Goal: Check status: Check status

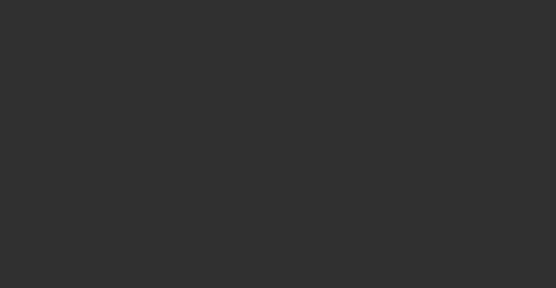
click at [449, 28] on div at bounding box center [278, 144] width 556 height 288
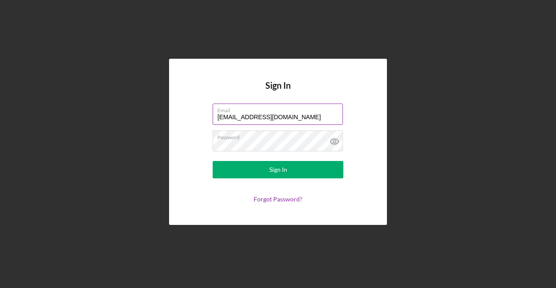
click at [297, 117] on input "michele@qualityturnoverinvestments.com" at bounding box center [278, 114] width 130 height 21
click at [270, 120] on input "michele@qualityturnoverinvestments.com" at bounding box center [278, 114] width 130 height 21
click at [287, 118] on input "michele@qualityturnoverinvestments.com" at bounding box center [278, 114] width 130 height 21
drag, startPoint x: 335, startPoint y: 115, endPoint x: 153, endPoint y: 101, distance: 182.7
click at [153, 101] on div "Sign In Email michele@qualityturnoverinvestments.com Password Sign In Forgot Pa…" at bounding box center [277, 142] width 547 height 284
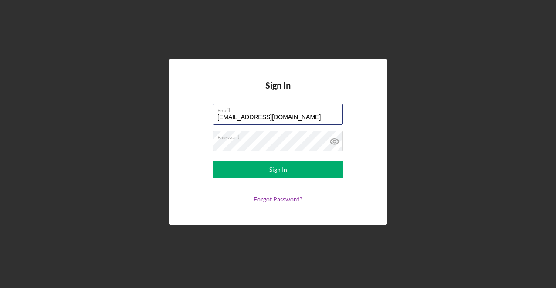
type input "marniceherd49@gmail.com"
click at [185, 141] on div "Sign In Email marniceherd49@gmail.com Password Sign In Forgot Password?" at bounding box center [278, 142] width 218 height 166
click at [334, 138] on icon at bounding box center [335, 142] width 22 height 22
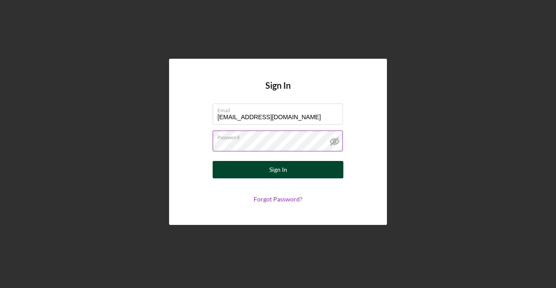
click at [291, 171] on button "Sign In" at bounding box center [278, 169] width 131 height 17
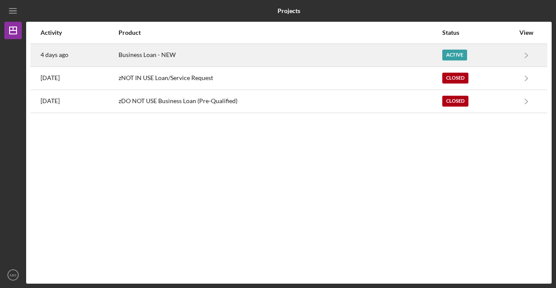
click at [458, 51] on div "Active" at bounding box center [454, 55] width 25 height 11
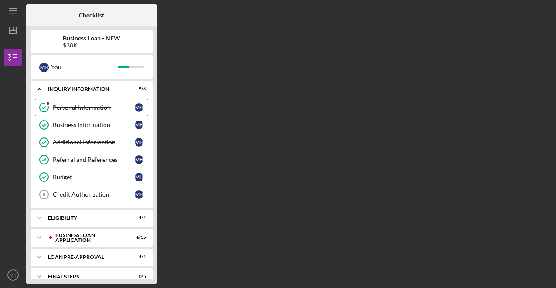
click at [91, 107] on div "Personal Information" at bounding box center [94, 107] width 82 height 7
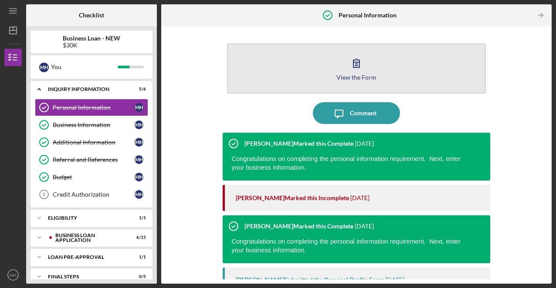
click at [377, 78] on button "View the Form Form" at bounding box center [356, 69] width 258 height 50
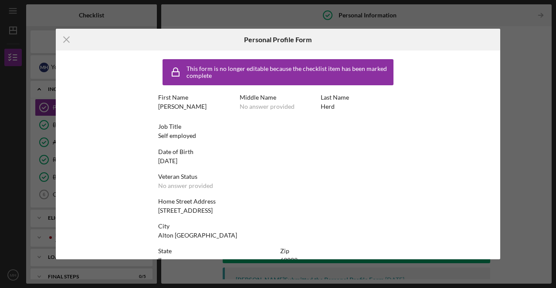
scroll to position [42, 0]
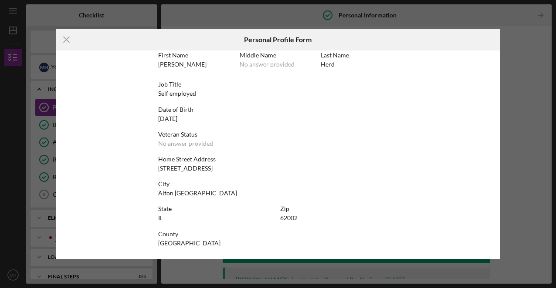
click at [518, 99] on div "Icon/Menu Close Personal Profile Form This form is no longer editable because t…" at bounding box center [278, 144] width 556 height 288
click at [68, 38] on line at bounding box center [67, 40] width 6 height 6
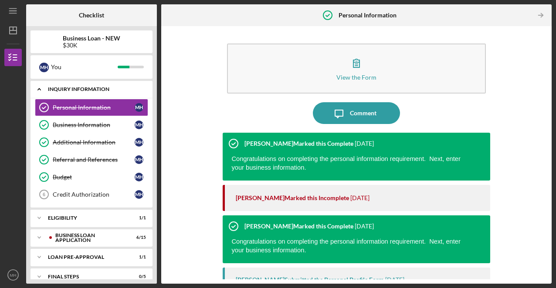
click at [91, 91] on div "INQUIRY INFORMATION" at bounding box center [95, 89] width 94 height 5
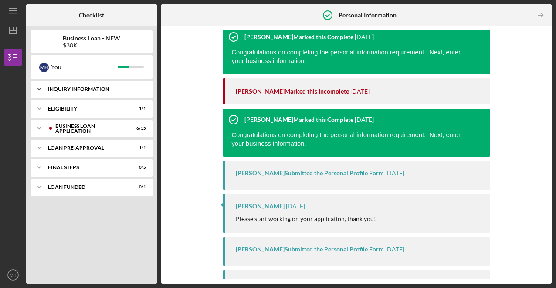
scroll to position [108, 0]
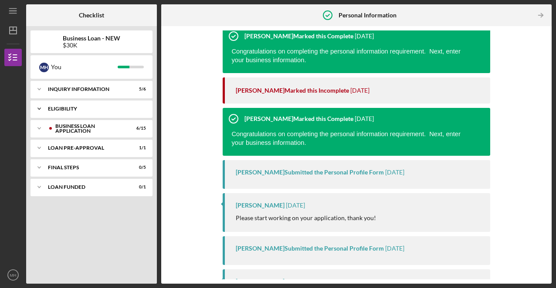
click at [78, 108] on div "ELIGIBILITY" at bounding box center [95, 108] width 94 height 5
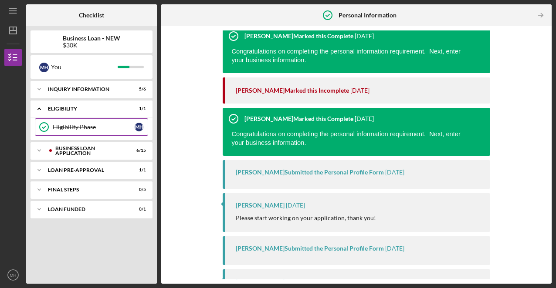
click at [80, 122] on link "Eligibility Phase Eligibility Phase M H" at bounding box center [91, 126] width 113 height 17
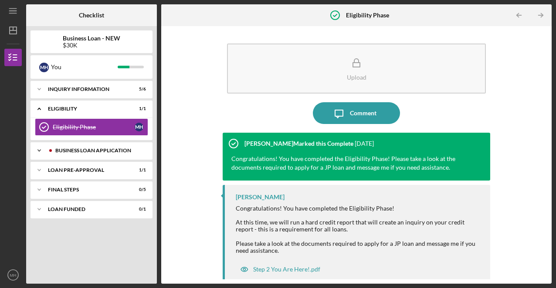
click at [78, 150] on div "BUSINESS LOAN APPLICATION" at bounding box center [98, 150] width 86 height 5
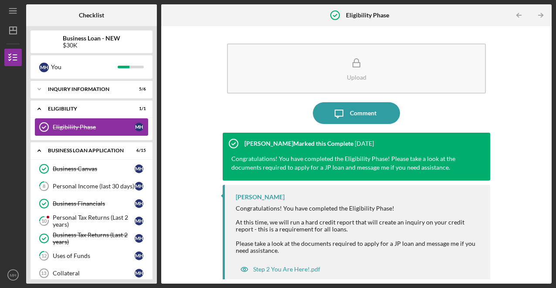
click at [80, 127] on div "Eligibility Phase" at bounding box center [94, 127] width 82 height 7
click at [181, 135] on div "Upload Icon/Message Comment Samantha O'Rourke Marked this Complete 4 weeks ago …" at bounding box center [357, 154] width 382 height 249
click at [57, 126] on div "Eligibility Phase" at bounding box center [94, 127] width 82 height 7
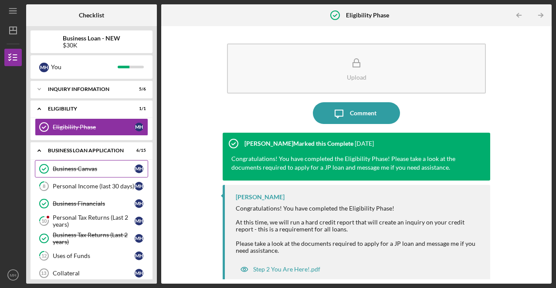
click at [89, 168] on div "Business Canvas" at bounding box center [94, 169] width 82 height 7
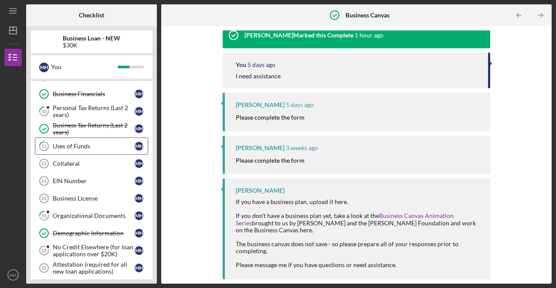
scroll to position [117, 0]
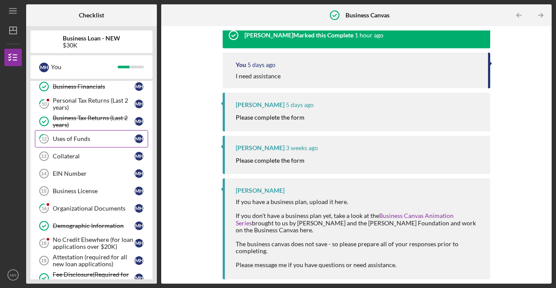
click at [110, 254] on div "Attestation (required for all new loan applications)" at bounding box center [94, 261] width 82 height 14
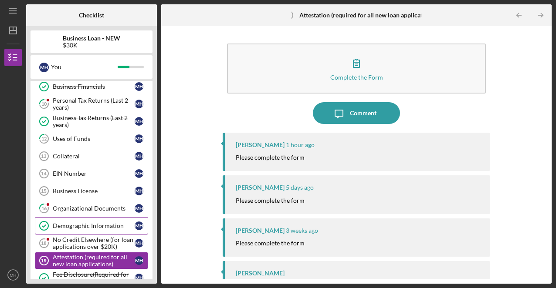
click at [99, 223] on div "Demographic Information" at bounding box center [94, 226] width 82 height 7
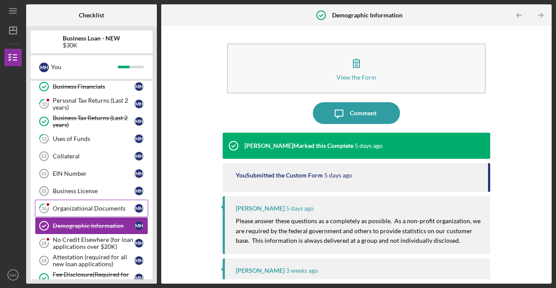
click at [93, 207] on div "Organizational Documents" at bounding box center [94, 208] width 82 height 7
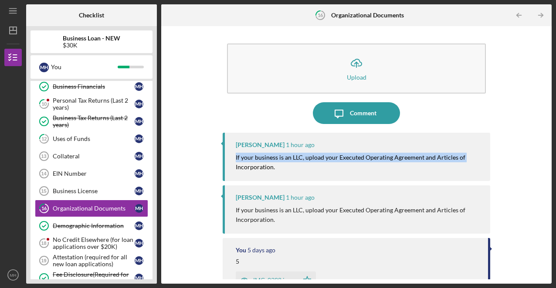
drag, startPoint x: 552, startPoint y: 137, endPoint x: 552, endPoint y: 151, distance: 13.9
click at [552, 151] on div "Icon/Menu 16 Organizational Documents Checklist Business Loan - NEW $30K M H Yo…" at bounding box center [278, 144] width 556 height 288
click at [130, 227] on link "Demographic Information Demographic Information M H" at bounding box center [91, 225] width 113 height 17
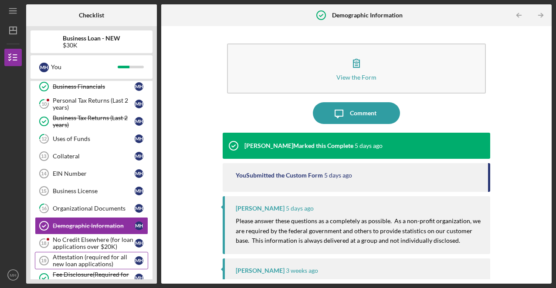
click at [103, 257] on div "Attestation (required for all new loan applications)" at bounding box center [94, 261] width 82 height 14
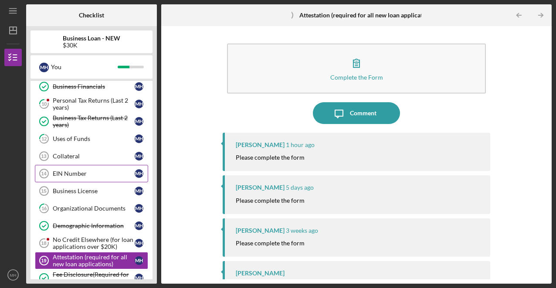
click at [104, 175] on div "EIN Number" at bounding box center [94, 173] width 82 height 7
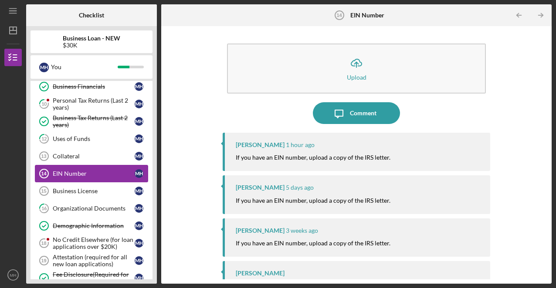
click at [96, 178] on link "EIN Number 14 EIN Number M H" at bounding box center [91, 173] width 113 height 17
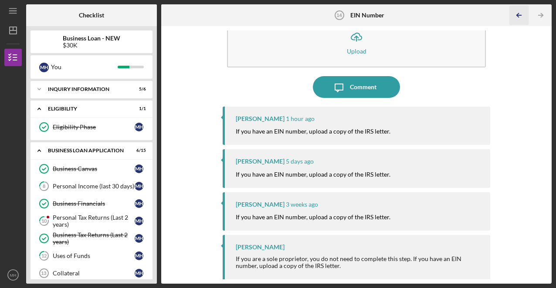
click at [517, 15] on line "button" at bounding box center [519, 15] width 4 height 0
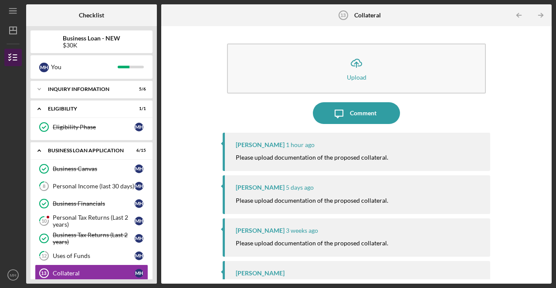
click at [15, 60] on line "button" at bounding box center [15, 60] width 4 height 0
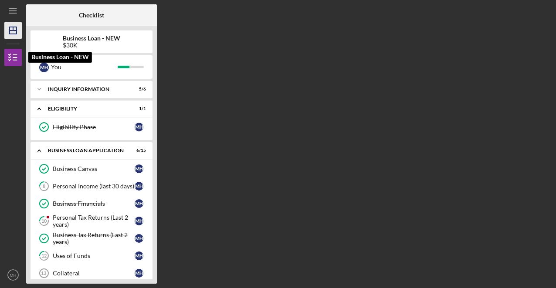
click at [9, 36] on icon "Icon/Dashboard" at bounding box center [13, 31] width 22 height 22
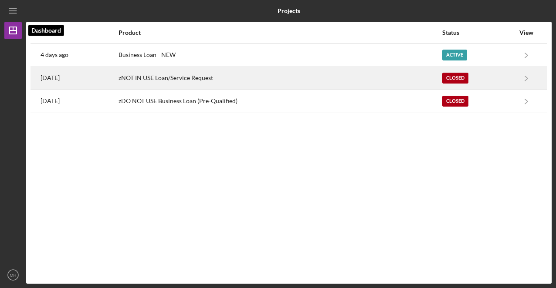
click at [468, 83] on div "Closed" at bounding box center [455, 78] width 26 height 11
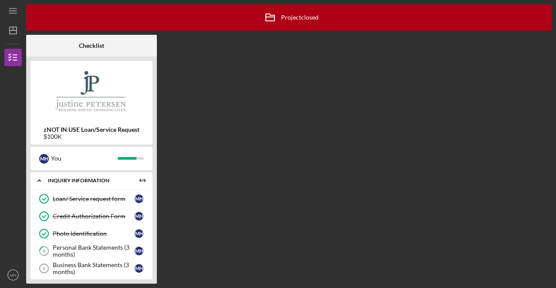
scroll to position [42, 0]
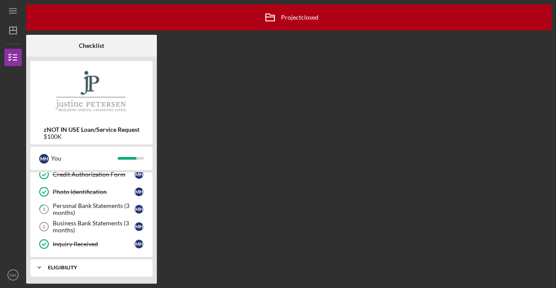
click at [45, 270] on icon "Icon/Expander" at bounding box center [38, 267] width 17 height 17
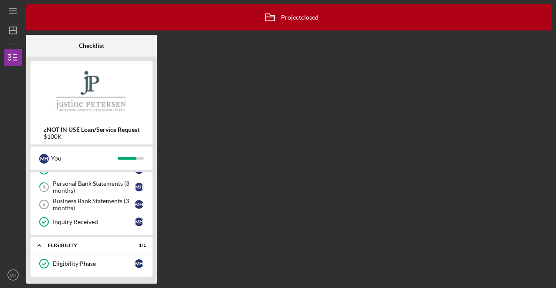
click at [405, 134] on div "Icon/Archived Project closed Icon/Info Checklist zNOT IN USE Loan/Service Reque…" at bounding box center [288, 144] width 525 height 280
click at [430, 84] on div "Icon/Archived Project closed Icon/Info Checklist zNOT IN USE Loan/Service Reque…" at bounding box center [288, 144] width 525 height 280
click at [498, 88] on div "Icon/Archived Project closed Icon/Info Checklist zNOT IN USE Loan/Service Reque…" at bounding box center [288, 144] width 525 height 280
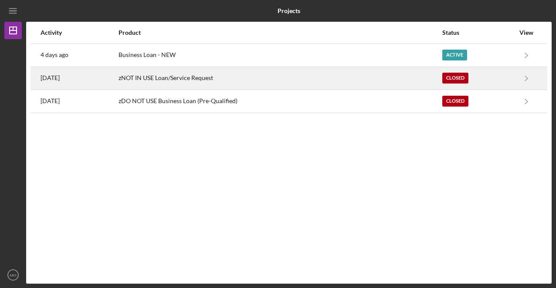
click at [449, 78] on div "Closed" at bounding box center [455, 78] width 26 height 11
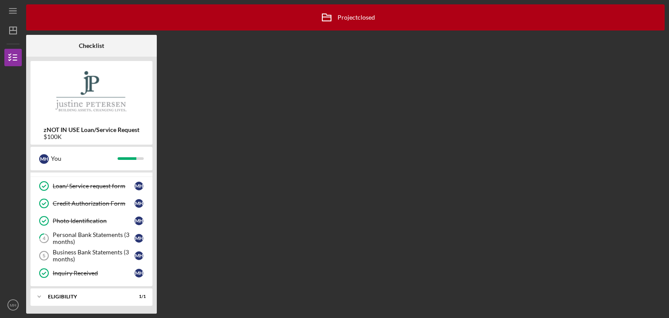
scroll to position [13, 0]
click at [41, 288] on icon "Icon/Expander" at bounding box center [38, 296] width 17 height 17
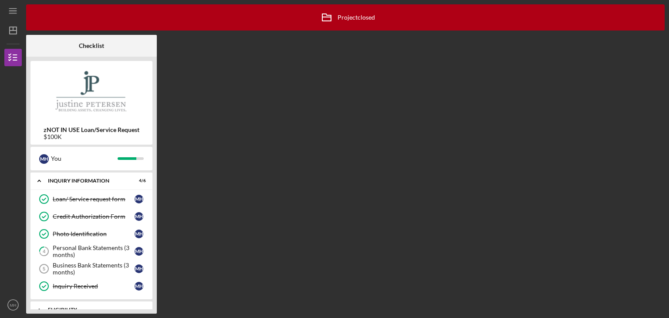
scroll to position [35, 0]
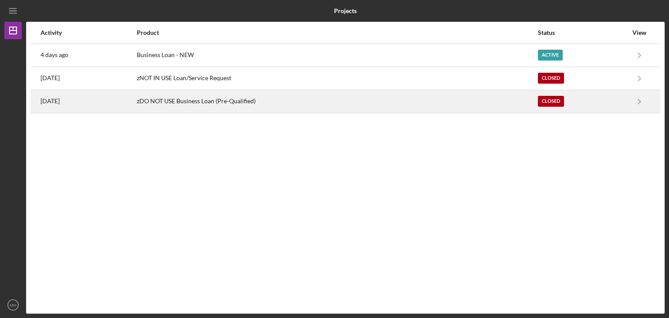
click at [60, 104] on time "2 years ago" at bounding box center [50, 101] width 19 height 7
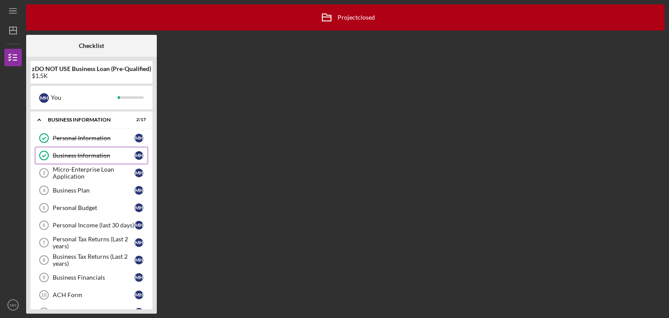
click at [99, 152] on div "Business Information" at bounding box center [94, 155] width 82 height 7
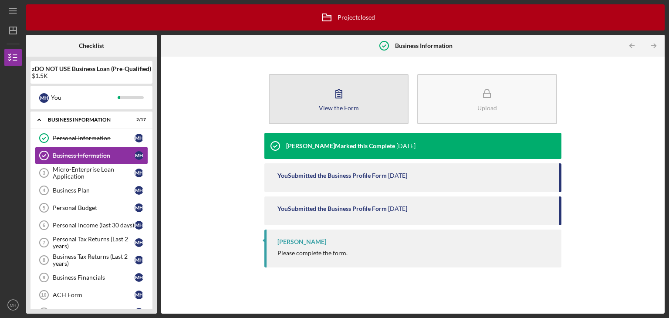
click at [350, 111] on button "View the Form Form" at bounding box center [339, 99] width 140 height 50
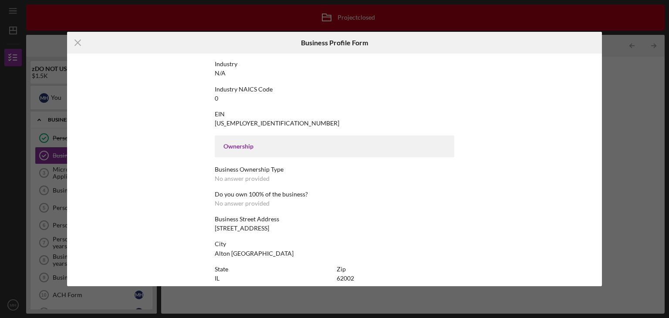
scroll to position [219, 0]
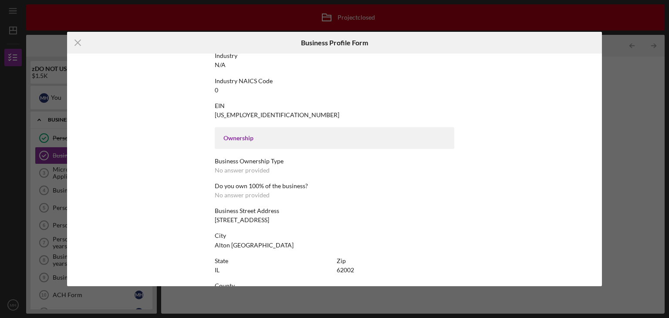
click at [555, 138] on div "Icon/Menu Close Business Profile Form Form edits are no longer available becaus…" at bounding box center [334, 159] width 669 height 318
click at [78, 44] on line at bounding box center [78, 43] width 6 height 6
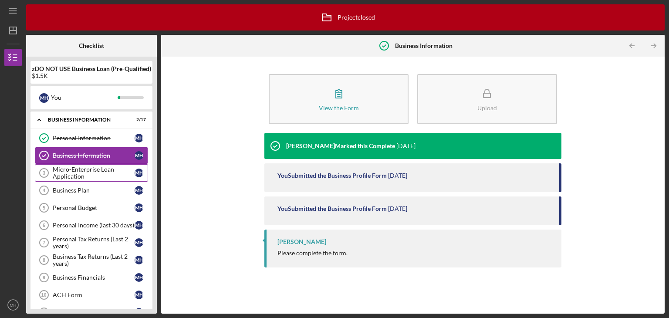
click at [99, 173] on div "Micro-Enterprise Loan Application" at bounding box center [94, 173] width 82 height 14
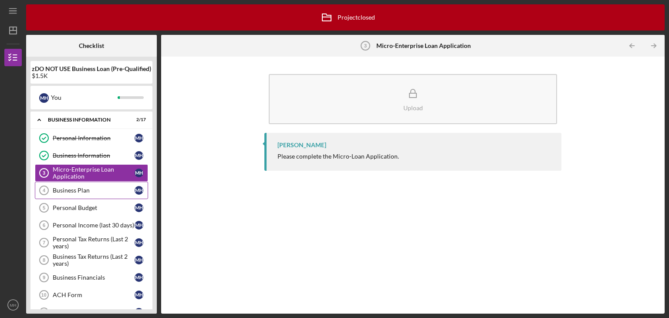
click at [89, 192] on div "Business Plan" at bounding box center [94, 190] width 82 height 7
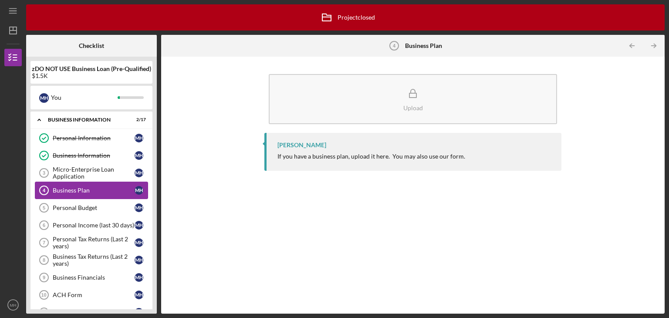
click at [89, 192] on div "Business Plan" at bounding box center [94, 190] width 82 height 7
click at [105, 238] on div "Personal Tax Returns (Last 2 years)" at bounding box center [94, 243] width 82 height 14
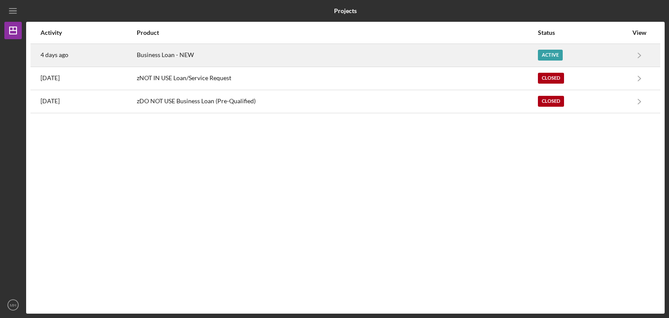
click at [550, 58] on div "Active" at bounding box center [550, 55] width 25 height 11
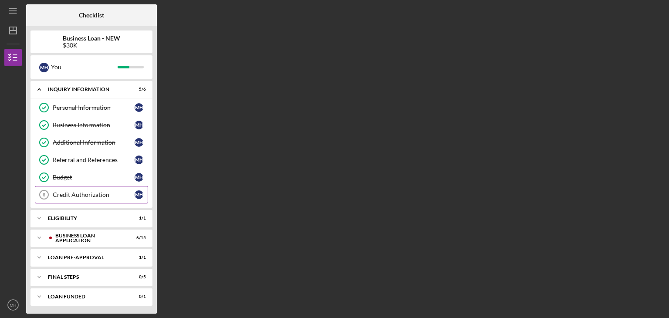
click at [100, 193] on div "Credit Authorization" at bounding box center [94, 194] width 82 height 7
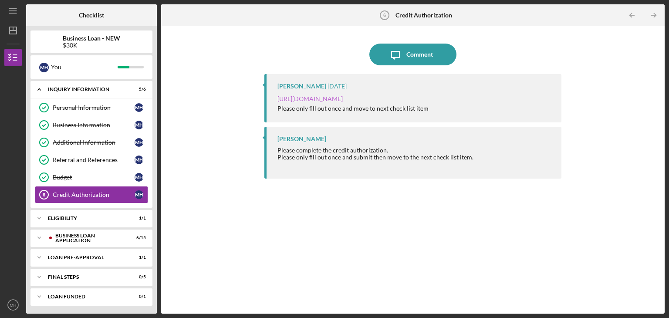
click at [337, 98] on link "[URL][DOMAIN_NAME]" at bounding box center [309, 98] width 65 height 7
click at [338, 100] on link "[URL][DOMAIN_NAME]" at bounding box center [309, 98] width 65 height 7
click at [99, 235] on div "BUSINESS LOAN APPLICATION" at bounding box center [98, 237] width 86 height 5
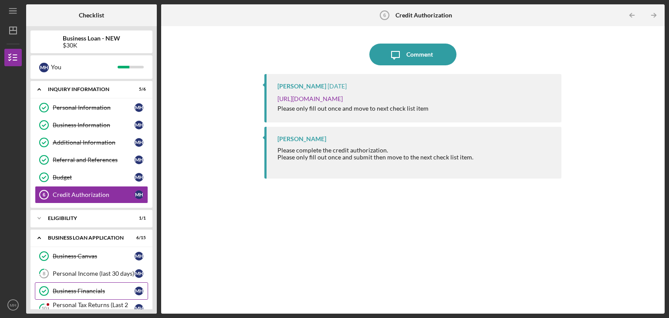
click at [90, 293] on div "Business Financials" at bounding box center [94, 290] width 82 height 7
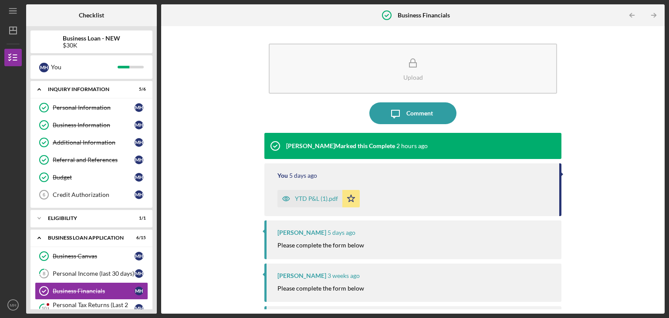
click at [307, 199] on div "YTD P&L (1).pdf" at bounding box center [316, 198] width 43 height 7
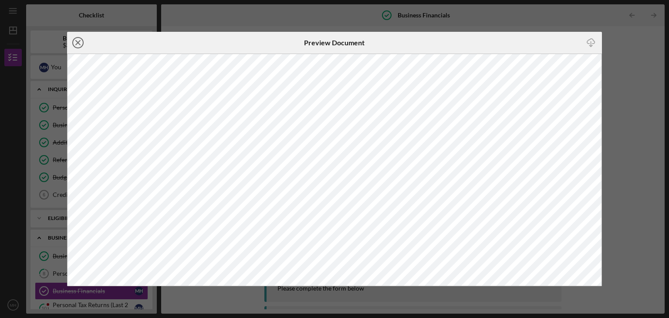
click at [67, 45] on icon "Icon/Close" at bounding box center [78, 43] width 22 height 22
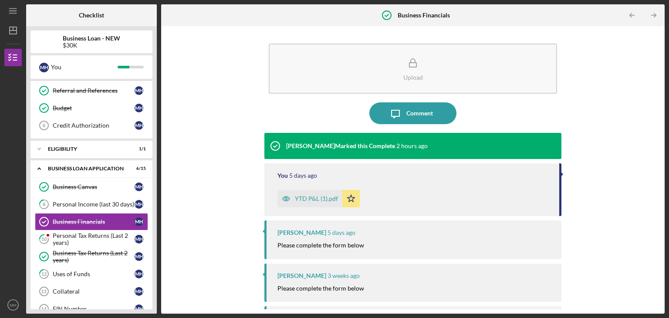
scroll to position [75, 0]
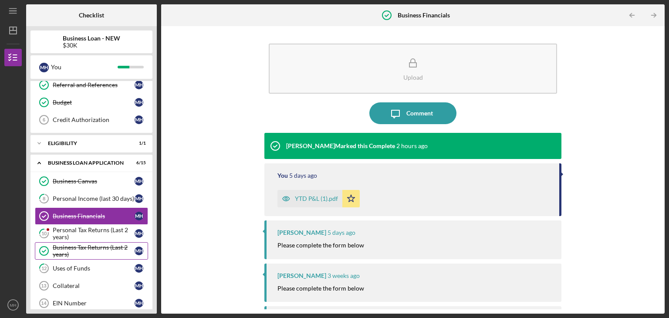
click at [107, 248] on div "Business Tax Returns (Last 2 years)" at bounding box center [94, 251] width 82 height 14
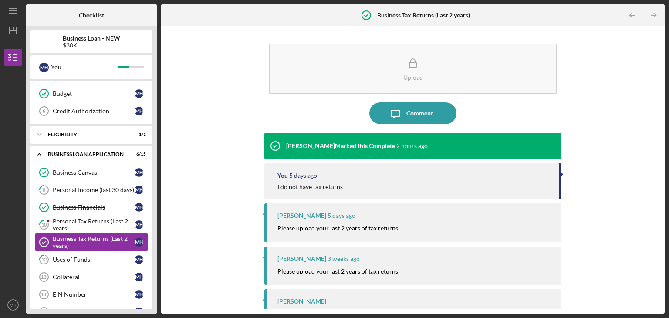
scroll to position [95, 0]
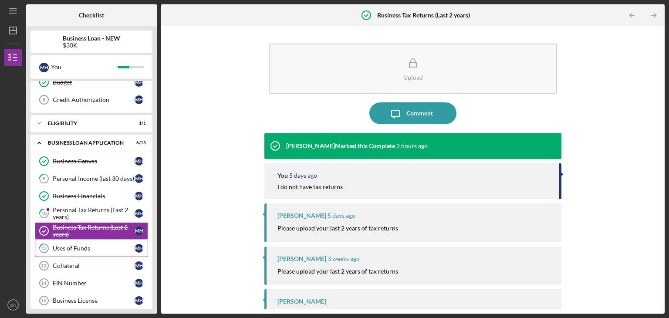
click at [75, 248] on div "Uses of Funds" at bounding box center [94, 248] width 82 height 7
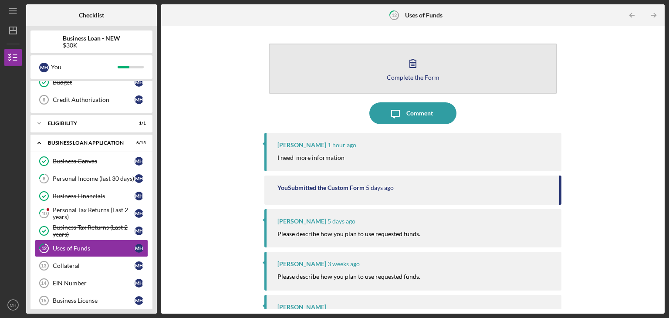
click at [432, 72] on button "Complete the Form Form" at bounding box center [413, 69] width 288 height 50
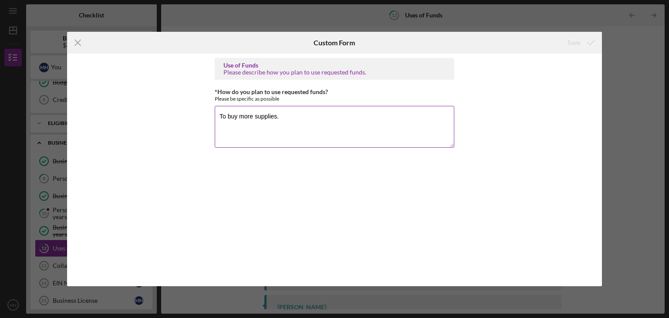
click at [276, 117] on textarea "To buy more supplies." at bounding box center [335, 127] width 240 height 42
click at [295, 117] on textarea "To buy more supplies." at bounding box center [335, 127] width 240 height 42
type textarea "To buy more supplies. More clothing and invest in more software."
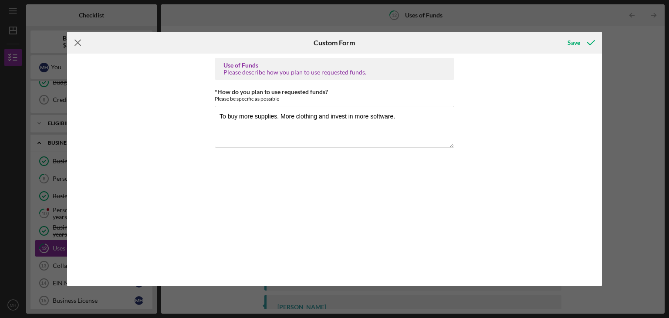
click at [77, 45] on icon "Icon/Menu Close" at bounding box center [78, 43] width 22 height 22
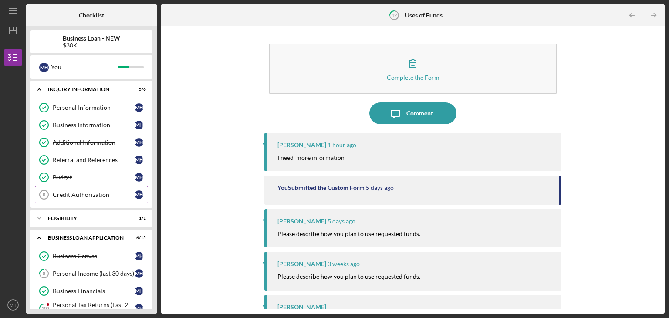
click at [78, 193] on div "Credit Authorization" at bounding box center [94, 194] width 82 height 7
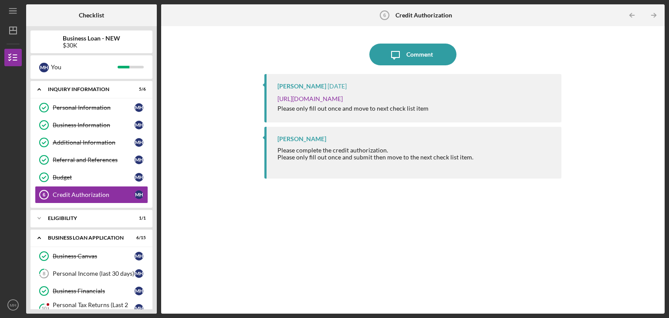
drag, startPoint x: 96, startPoint y: 108, endPoint x: 152, endPoint y: 162, distance: 77.9
click at [152, 162] on div "Business Loan - NEW $30K M H You Icon/Expander INQUIRY INFORMATION 5 / 6 Person…" at bounding box center [91, 169] width 131 height 287
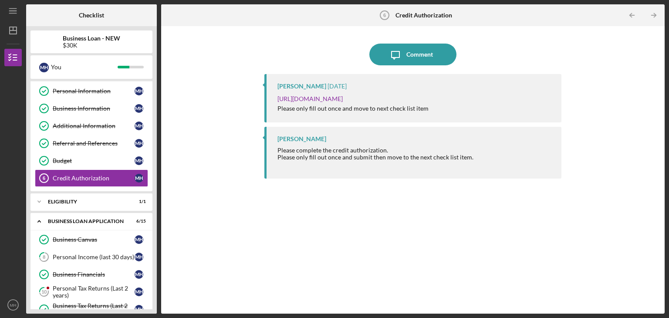
scroll to position [17, 0]
click at [44, 202] on icon "Icon/Expander" at bounding box center [38, 201] width 17 height 17
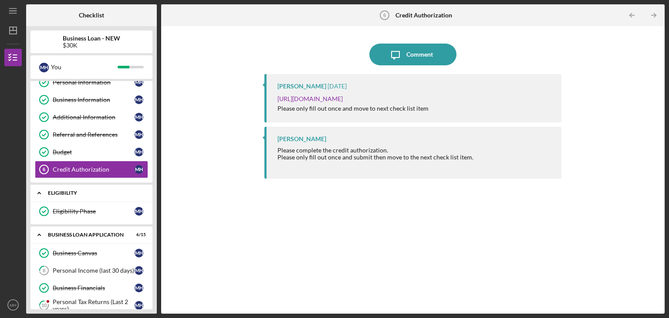
scroll to position [0, 0]
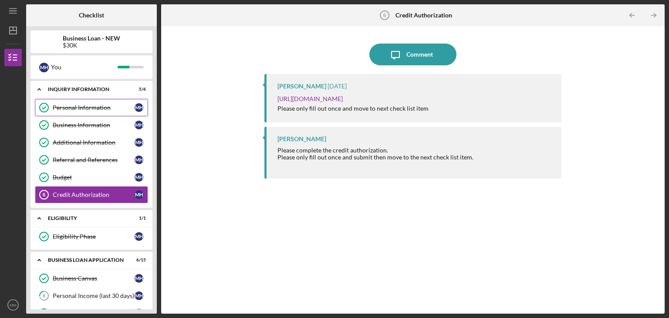
click at [85, 109] on div "Personal Information" at bounding box center [94, 107] width 82 height 7
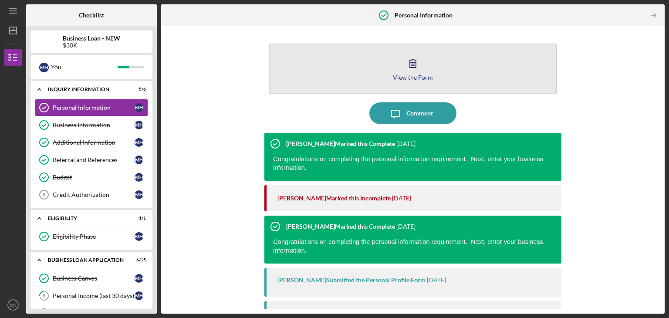
click at [406, 76] on div "View the Form" at bounding box center [413, 77] width 40 height 7
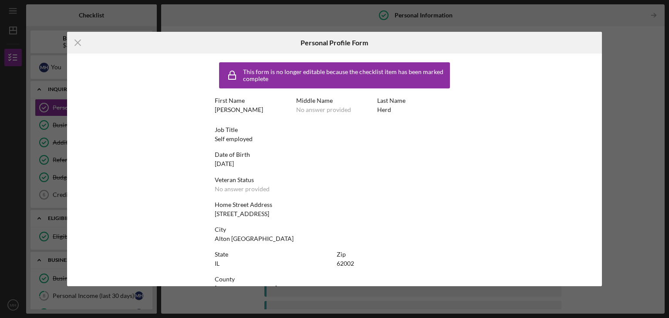
scroll to position [19, 0]
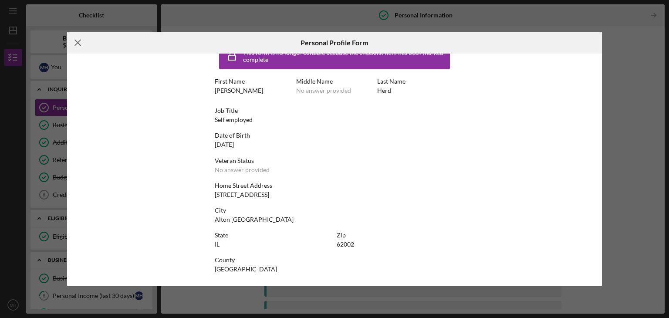
click at [83, 47] on icon "Icon/Menu Close" at bounding box center [78, 43] width 22 height 22
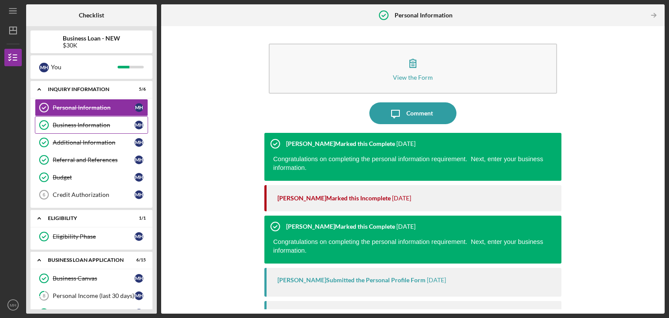
click at [96, 125] on div "Business Information" at bounding box center [94, 125] width 82 height 7
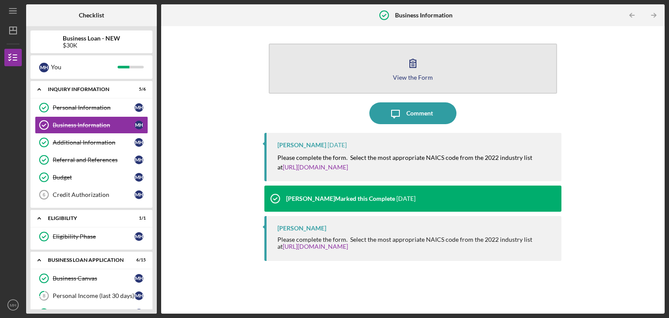
click at [408, 82] on button "View the Form Form" at bounding box center [413, 69] width 288 height 50
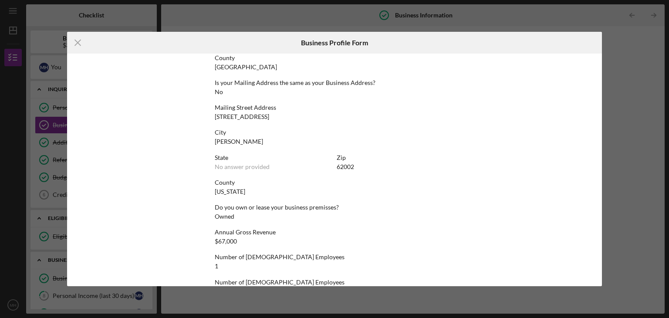
scroll to position [469, 0]
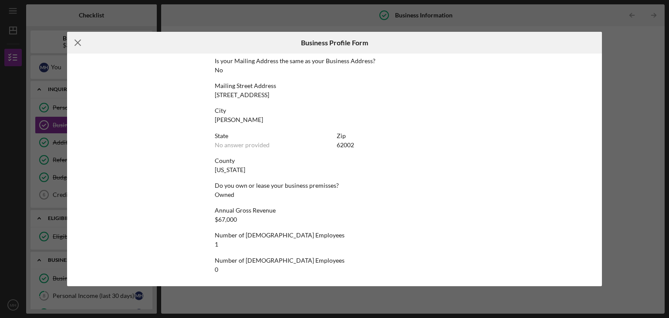
click at [78, 48] on icon "Icon/Menu Close" at bounding box center [78, 43] width 22 height 22
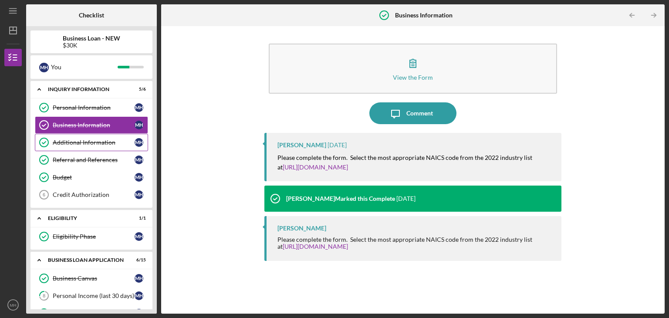
click at [92, 142] on div "Additional Information" at bounding box center [94, 142] width 82 height 7
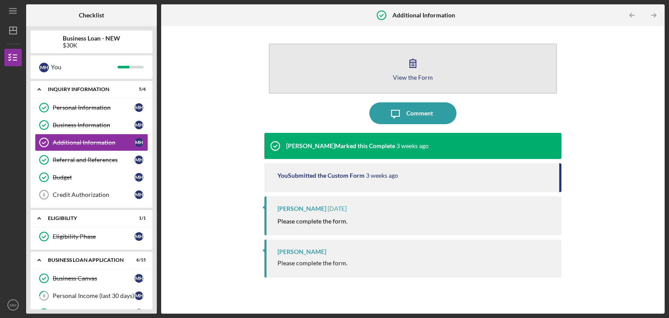
click at [406, 75] on div "View the Form" at bounding box center [413, 77] width 40 height 7
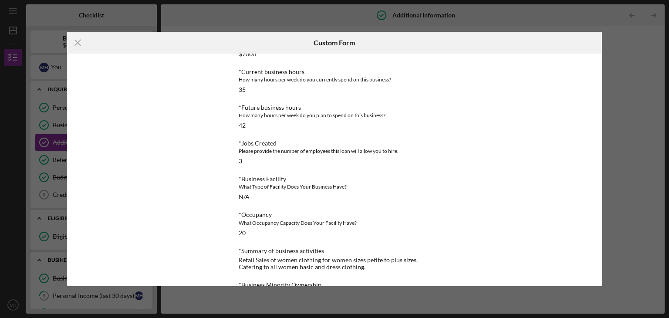
scroll to position [418, 0]
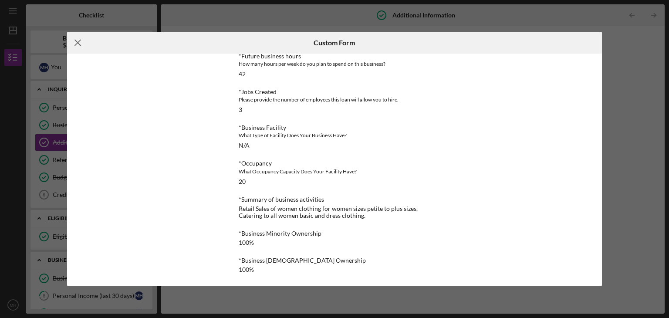
click at [75, 45] on line at bounding box center [78, 43] width 6 height 6
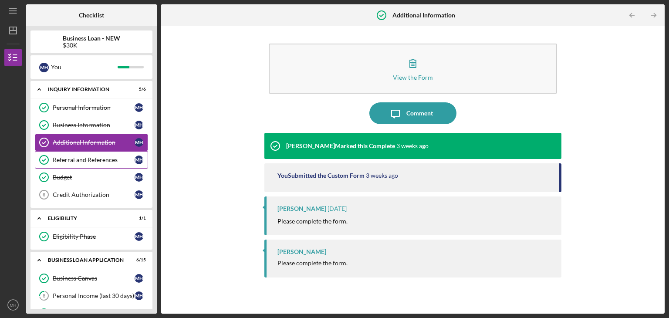
click at [98, 162] on div "Referral and References" at bounding box center [94, 159] width 82 height 7
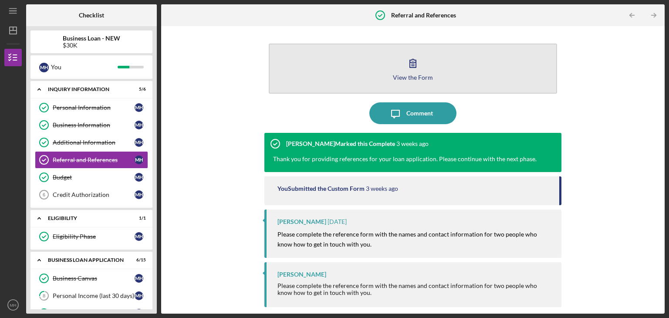
click at [426, 78] on div "View the Form" at bounding box center [413, 77] width 40 height 7
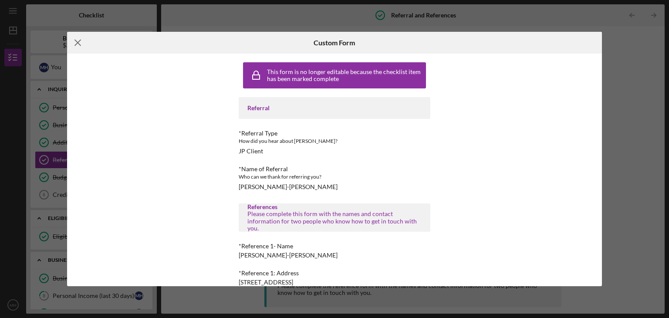
click at [81, 47] on icon "Icon/Menu Close" at bounding box center [78, 43] width 22 height 22
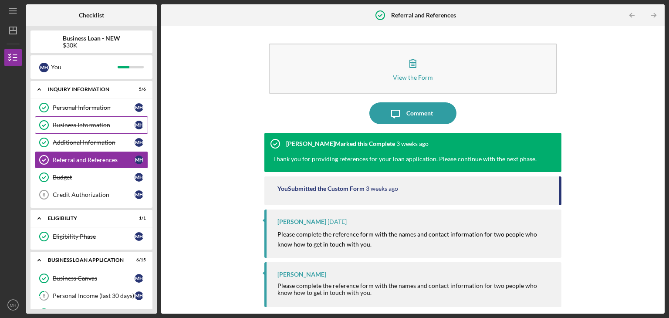
click at [98, 127] on div "Business Information" at bounding box center [94, 125] width 82 height 7
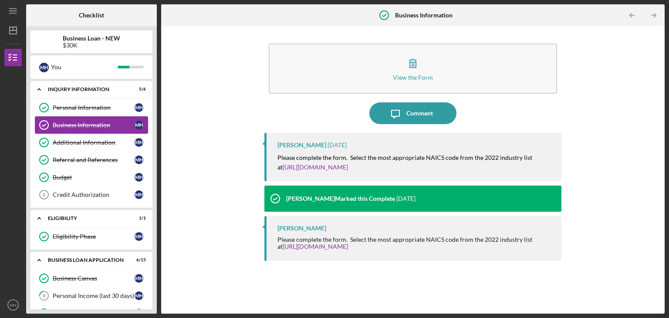
click at [88, 128] on div "Business Information" at bounding box center [94, 125] width 82 height 7
click at [99, 143] on div "Additional Information" at bounding box center [94, 142] width 82 height 7
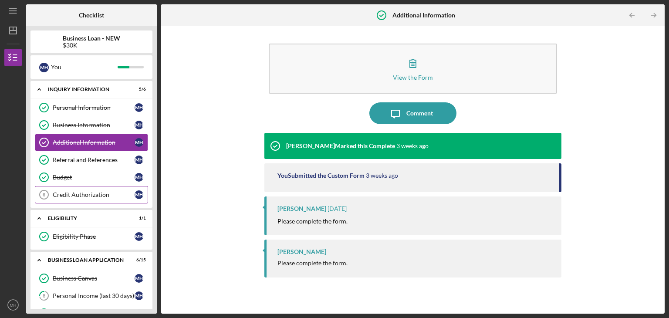
click at [100, 193] on div "Credit Authorization" at bounding box center [94, 194] width 82 height 7
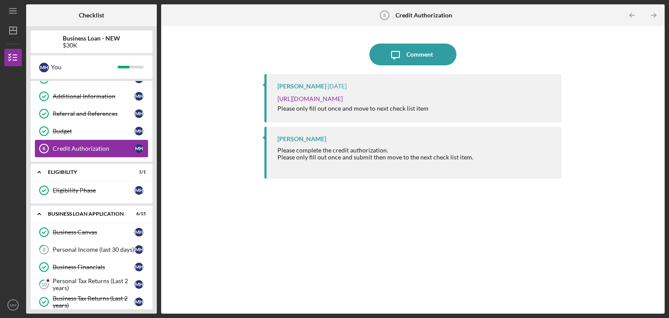
scroll to position [57, 0]
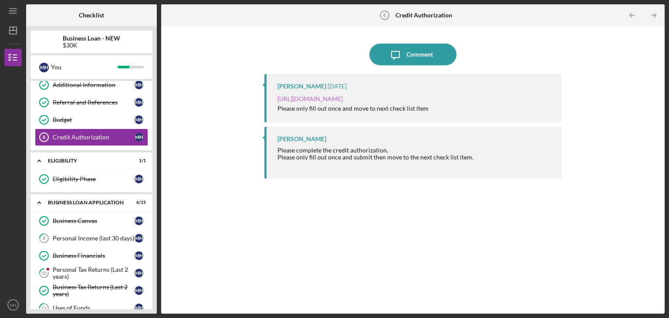
click at [343, 100] on link "[URL][DOMAIN_NAME]" at bounding box center [309, 98] width 65 height 7
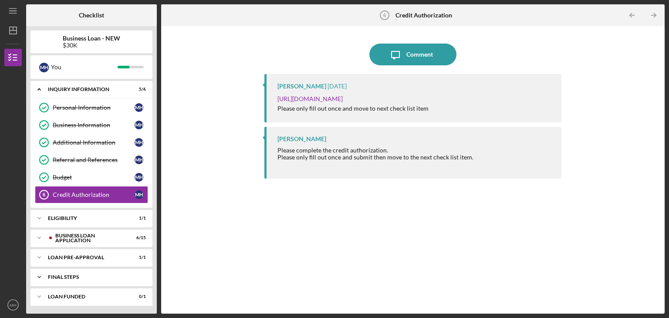
click at [98, 276] on div "FINAL STEPS" at bounding box center [95, 276] width 94 height 5
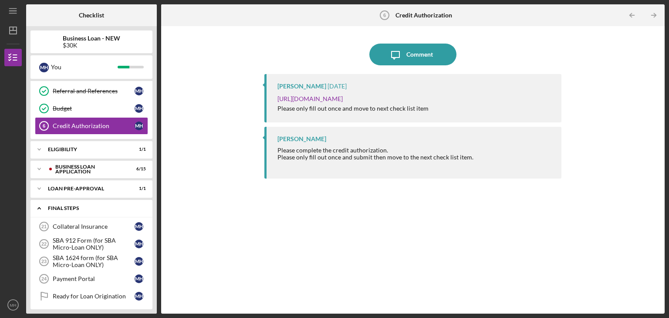
scroll to position [91, 0]
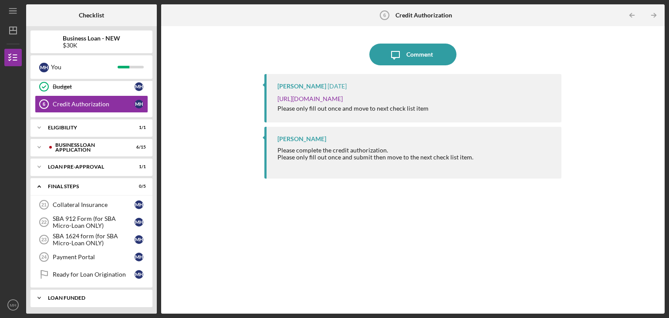
click at [86, 298] on div "LOAN FUNDED" at bounding box center [95, 297] width 94 height 5
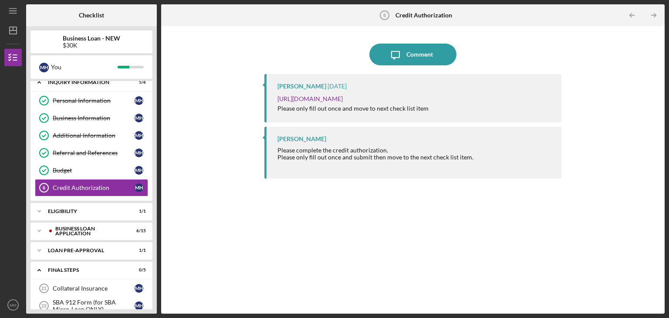
scroll to position [0, 0]
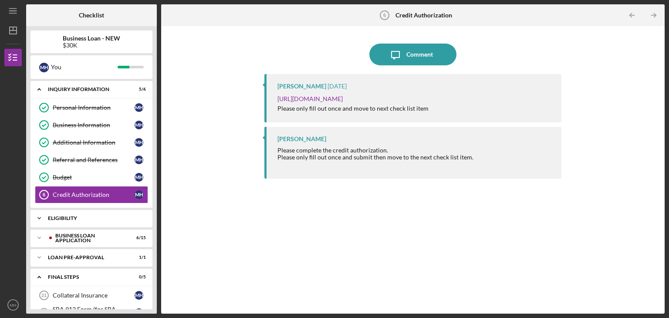
click at [39, 91] on polyline at bounding box center [39, 90] width 3 height 2
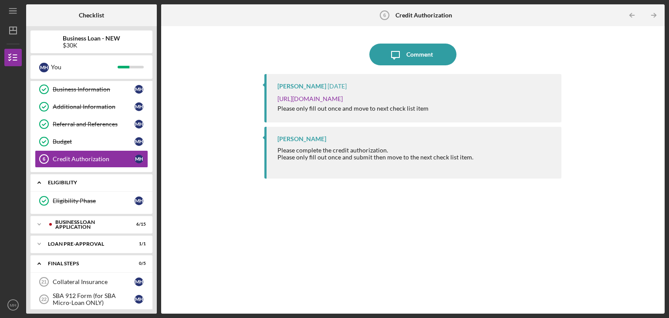
scroll to position [45, 0]
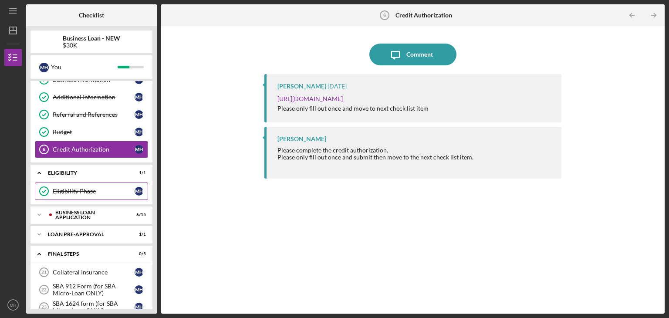
click at [85, 196] on link "Eligibility Phase Eligibility Phase M H" at bounding box center [91, 190] width 113 height 17
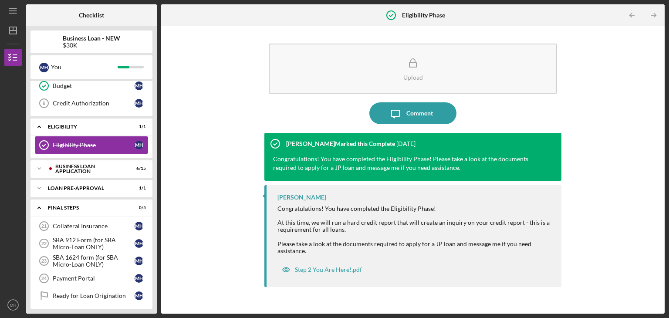
scroll to position [94, 0]
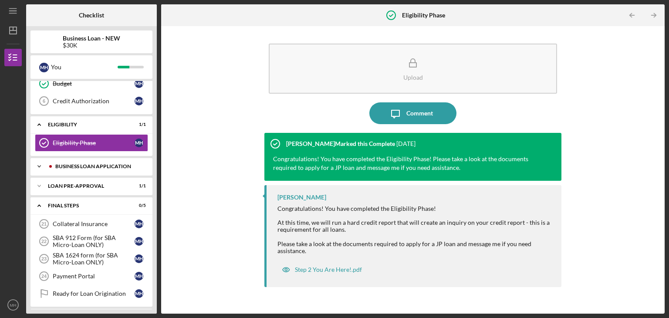
click at [81, 168] on div "Icon/Expander BUSINESS LOAN APPLICATION 6 / 15" at bounding box center [91, 166] width 122 height 17
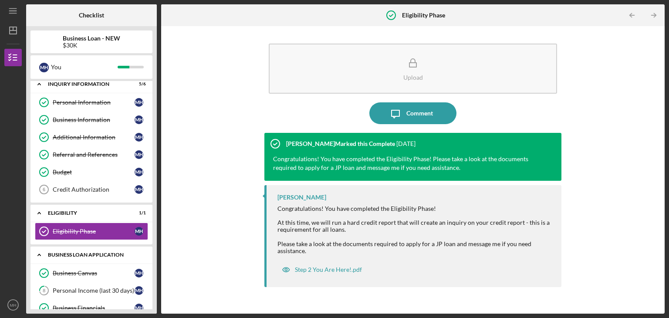
scroll to position [0, 0]
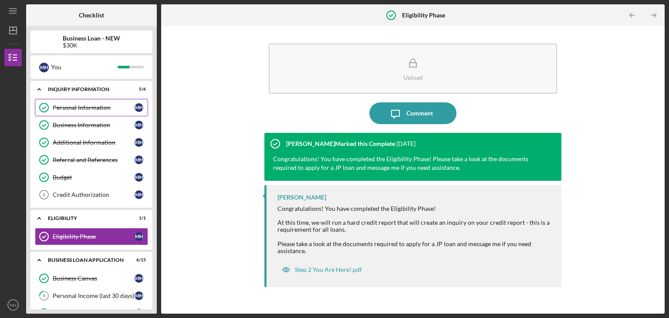
click at [107, 108] on div "Personal Information" at bounding box center [94, 107] width 82 height 7
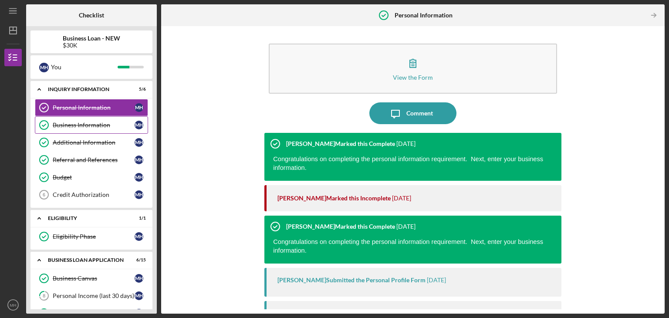
click at [101, 128] on div "Business Information" at bounding box center [94, 125] width 82 height 7
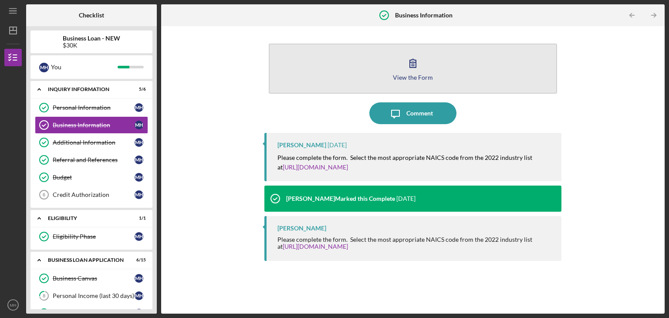
click at [399, 78] on div "View the Form" at bounding box center [413, 77] width 40 height 7
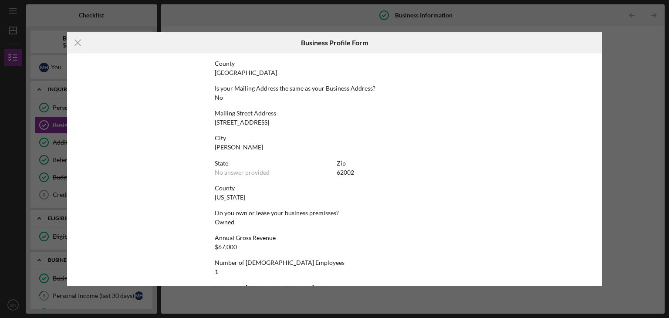
scroll to position [452, 0]
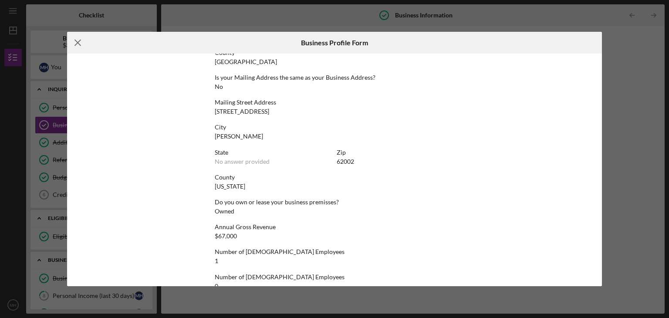
click at [77, 44] on line at bounding box center [78, 43] width 6 height 6
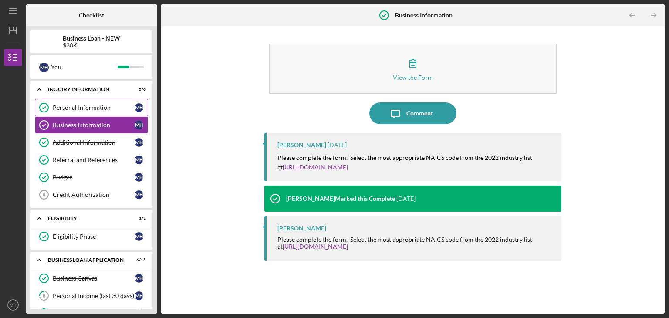
click at [91, 110] on div "Personal Information" at bounding box center [94, 107] width 82 height 7
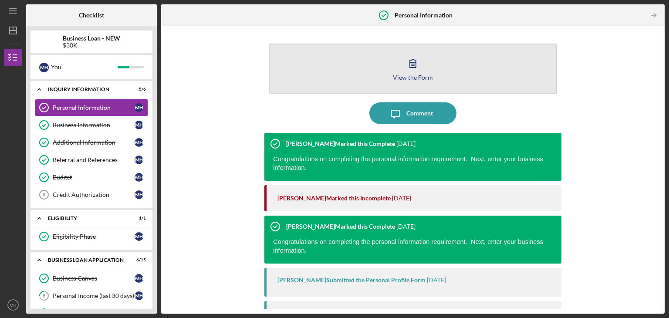
click at [400, 75] on div "View the Form" at bounding box center [413, 77] width 40 height 7
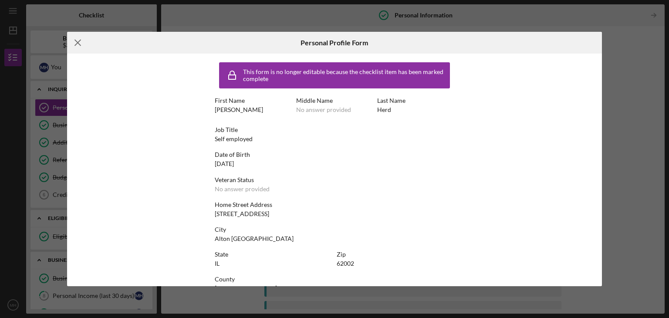
click at [73, 47] on icon "Icon/Menu Close" at bounding box center [78, 43] width 22 height 22
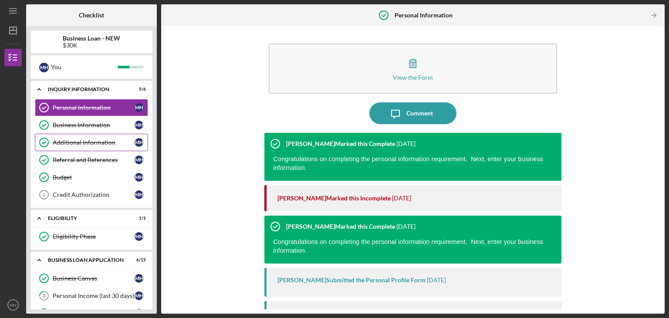
click at [103, 142] on div "Additional Information" at bounding box center [94, 142] width 82 height 7
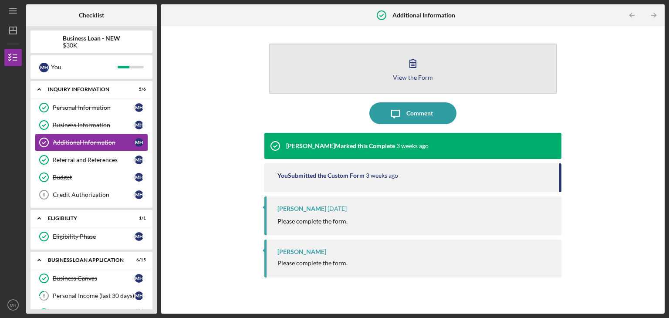
click at [416, 78] on div "View the Form" at bounding box center [413, 77] width 40 height 7
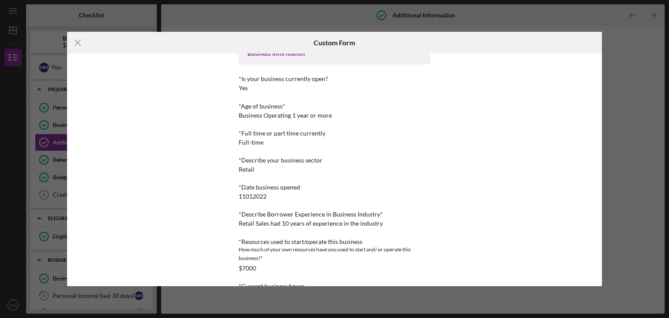
scroll to position [148, 0]
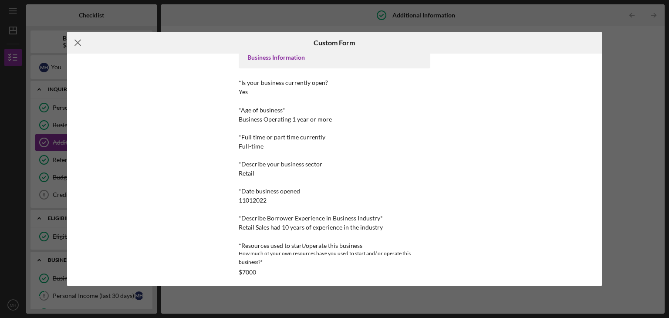
click at [74, 42] on icon "Icon/Menu Close" at bounding box center [78, 43] width 22 height 22
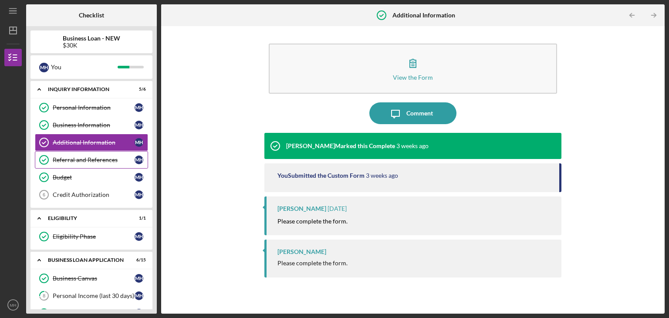
click at [100, 162] on div "Referral and References" at bounding box center [94, 159] width 82 height 7
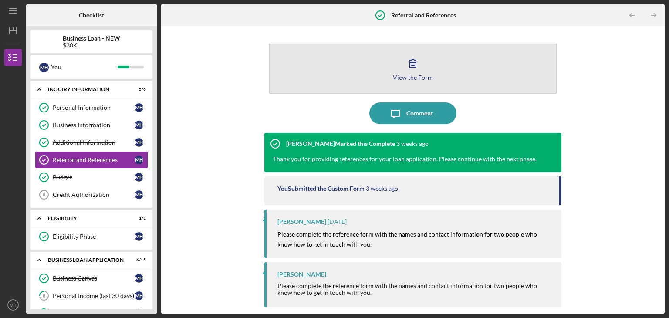
click at [409, 84] on button "View the Form Form" at bounding box center [413, 69] width 288 height 50
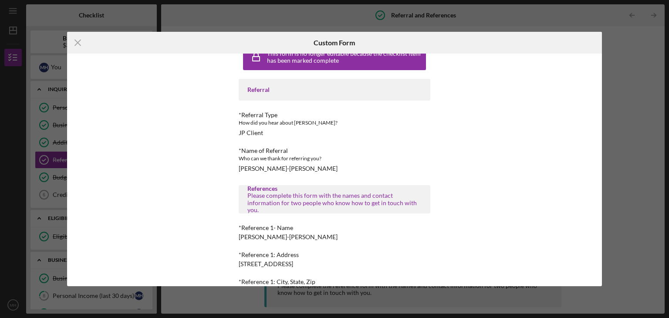
scroll to position [14, 0]
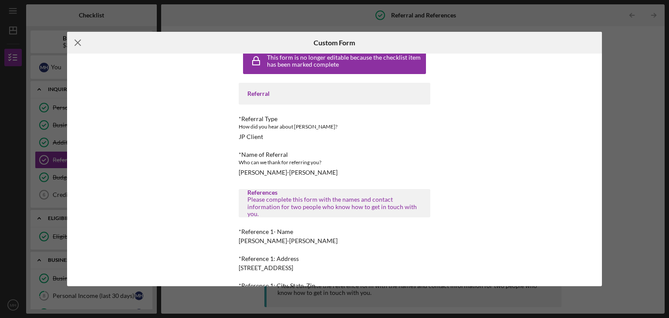
click at [79, 51] on icon "Icon/Menu Close" at bounding box center [78, 43] width 22 height 22
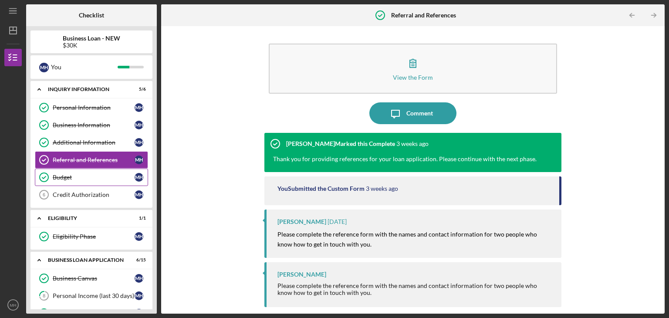
click at [66, 176] on div "Budget" at bounding box center [94, 177] width 82 height 7
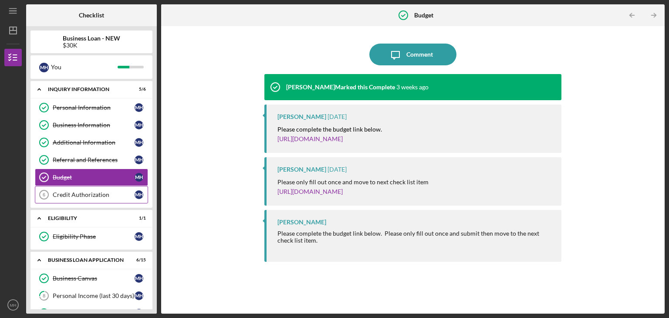
click at [96, 194] on div "Credit Authorization" at bounding box center [94, 194] width 82 height 7
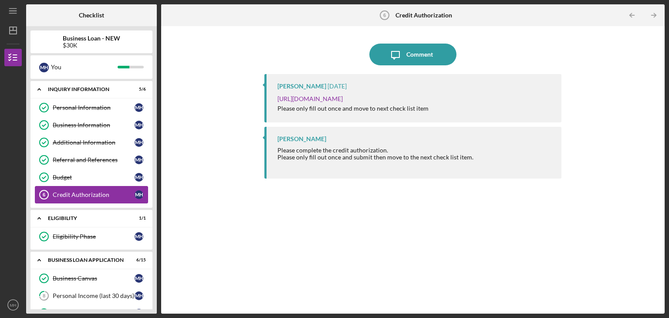
click at [86, 195] on div "Credit Authorization" at bounding box center [94, 194] width 82 height 7
click at [84, 237] on div "Eligibility Phase" at bounding box center [94, 236] width 82 height 7
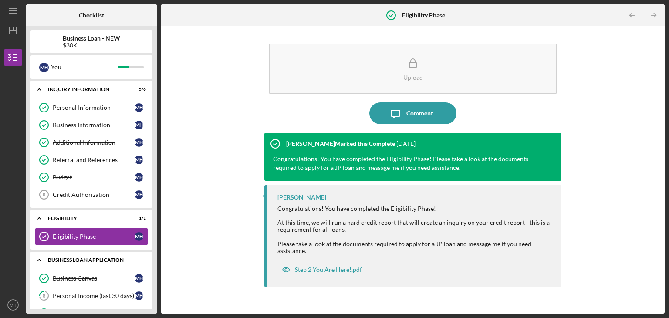
click at [81, 265] on div "Icon/Expander BUSINESS LOAN APPLICATION 6 / 15" at bounding box center [91, 260] width 122 height 18
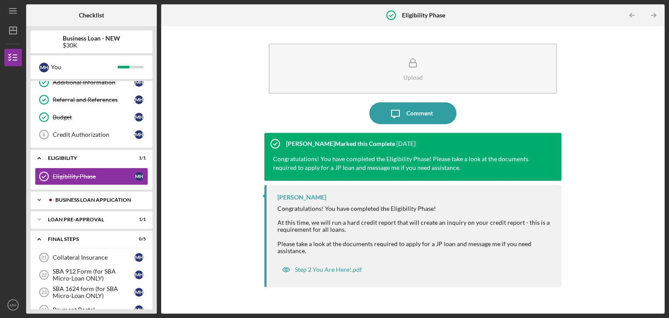
scroll to position [61, 0]
click at [39, 198] on icon "Icon/Expander" at bounding box center [38, 199] width 17 height 17
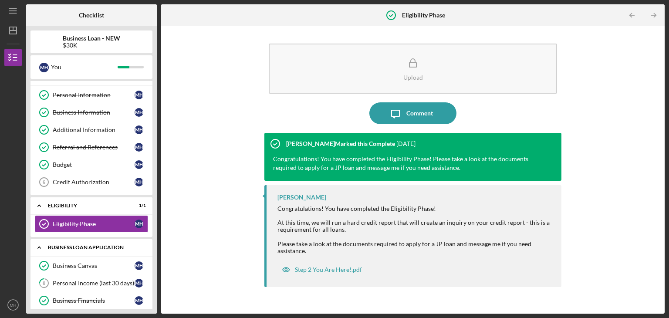
scroll to position [0, 0]
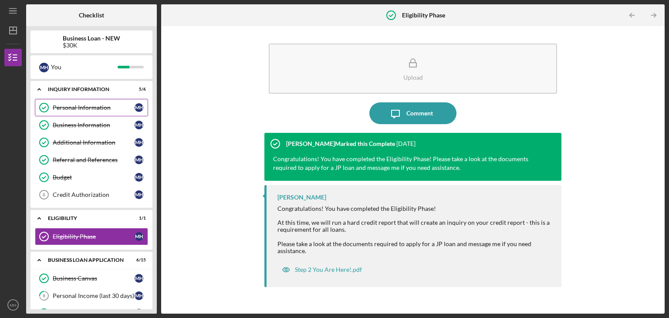
click at [82, 108] on div "Personal Information" at bounding box center [94, 107] width 82 height 7
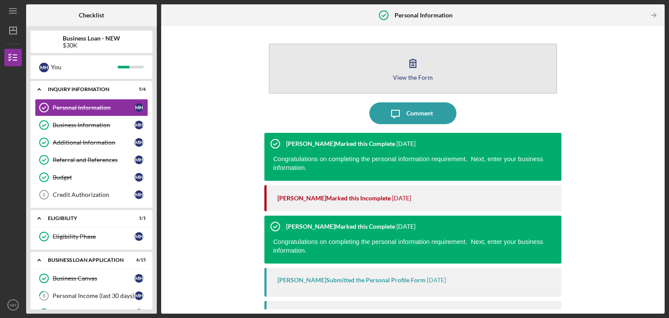
click at [411, 75] on div "View the Form" at bounding box center [413, 77] width 40 height 7
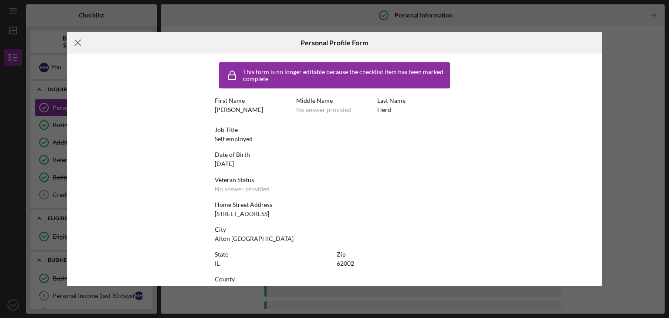
click at [78, 42] on line at bounding box center [78, 43] width 6 height 6
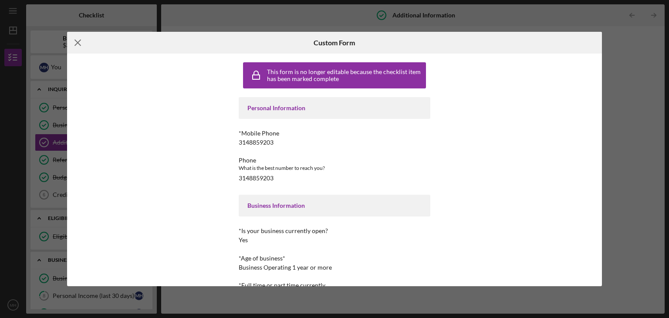
click at [78, 42] on line at bounding box center [78, 43] width 6 height 6
click at [80, 46] on icon "Icon/Menu Close" at bounding box center [78, 43] width 22 height 22
click at [78, 42] on line at bounding box center [78, 43] width 6 height 6
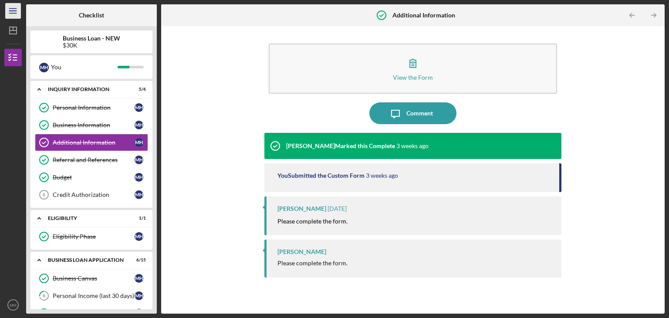
click at [12, 14] on icon "Icon/Menu" at bounding box center [13, 11] width 20 height 20
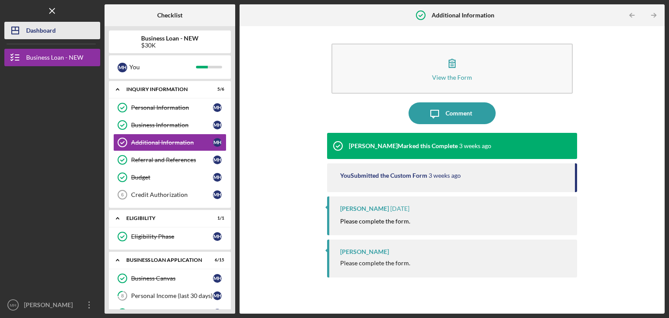
click at [24, 32] on icon "Icon/Dashboard" at bounding box center [15, 31] width 22 height 22
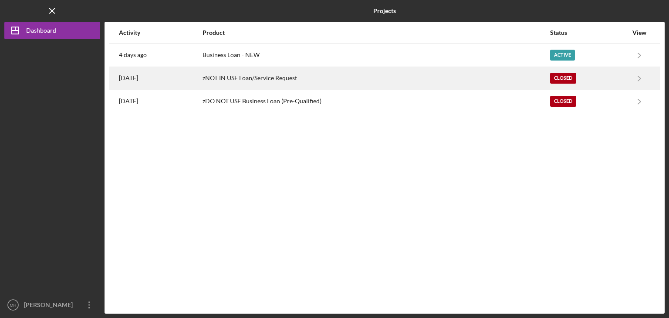
click at [559, 78] on div "Closed" at bounding box center [563, 78] width 26 height 11
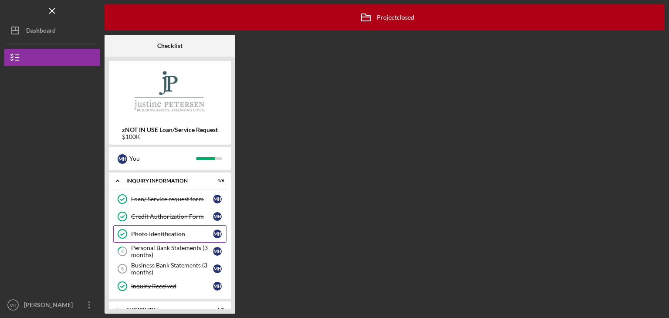
click at [180, 233] on div "Photo Identification" at bounding box center [172, 233] width 82 height 7
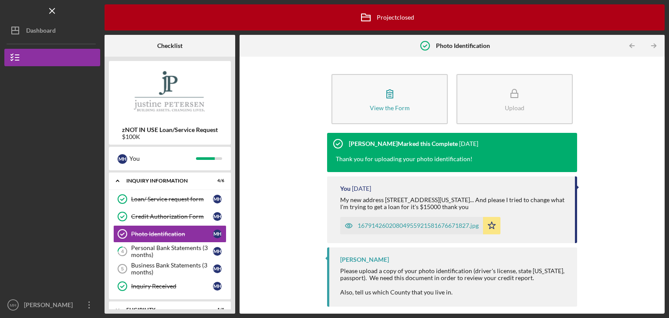
click at [400, 227] on div "16791426020804955921581676671827.jpg" at bounding box center [418, 225] width 121 height 7
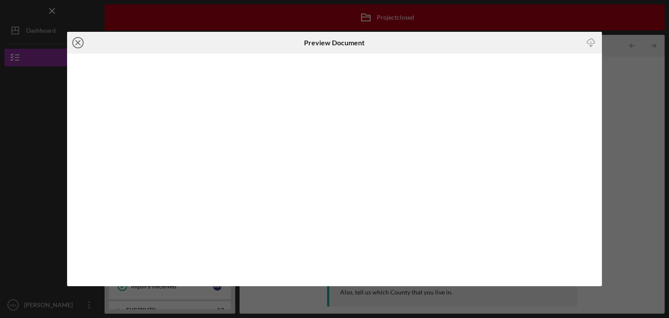
click at [78, 40] on icon "Icon/Close" at bounding box center [78, 43] width 22 height 22
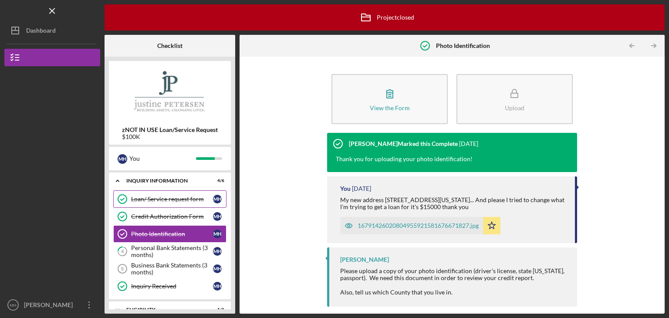
click at [142, 200] on div "Loan/ Service request form" at bounding box center [172, 199] width 82 height 7
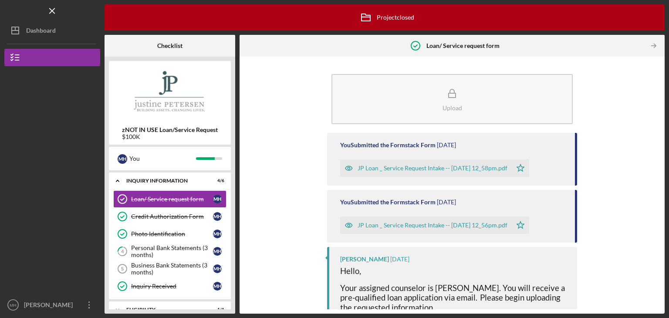
click at [382, 172] on div "JP Loan _ Service Request Intake -- 2023-03-21 12_58pm.pdf" at bounding box center [426, 167] width 172 height 17
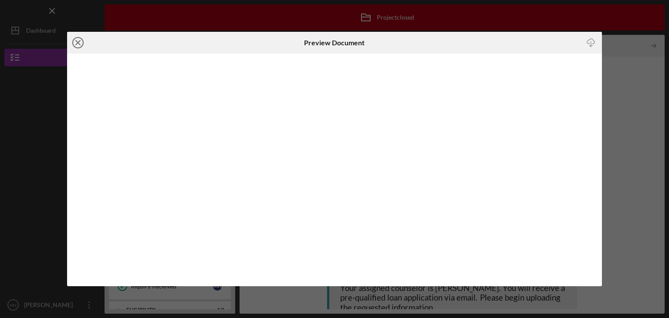
click at [81, 45] on icon "Icon/Close" at bounding box center [78, 43] width 22 height 22
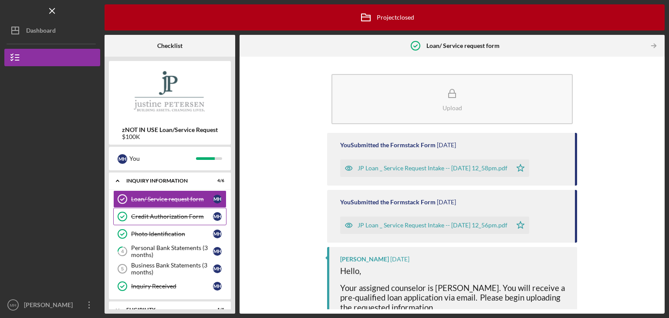
click at [158, 221] on link "Credit Authorization Form Credit Authorization Form M H" at bounding box center [169, 216] width 113 height 17
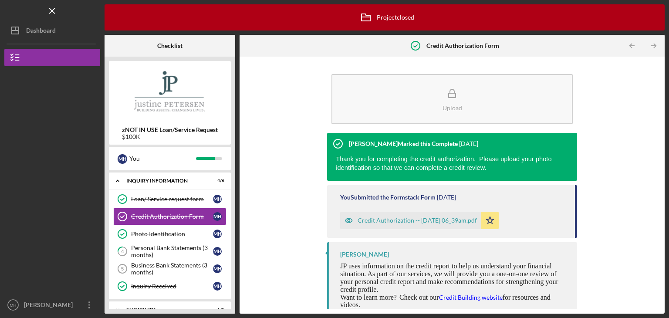
click at [398, 223] on div "Credit Authorization -- 2023-03-17 06_39am.pdf" at bounding box center [417, 220] width 119 height 7
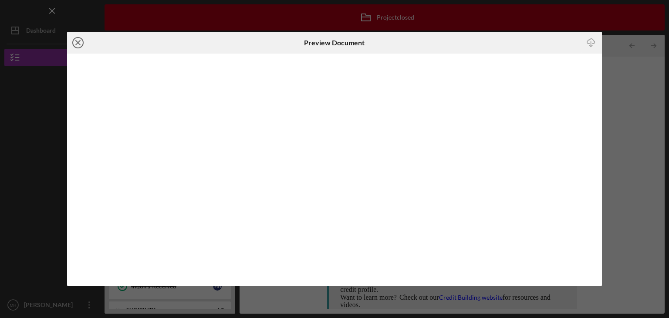
click at [83, 46] on icon "Icon/Close" at bounding box center [78, 43] width 22 height 22
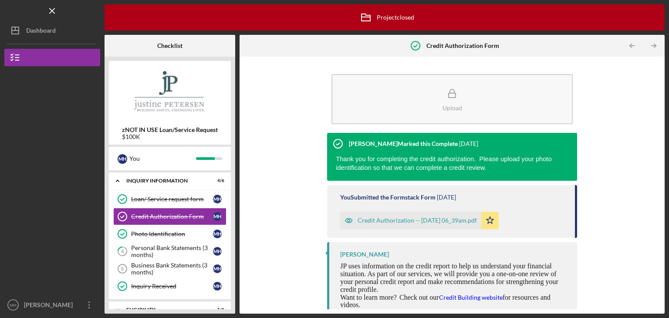
scroll to position [13, 0]
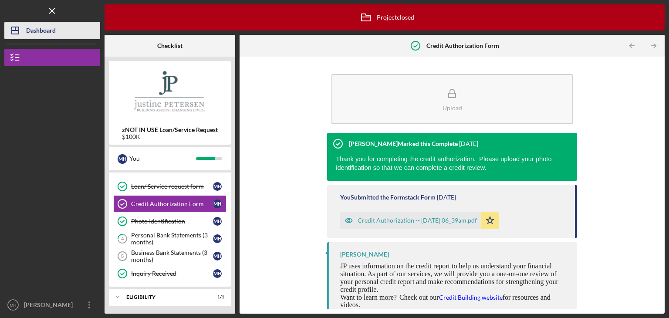
click at [44, 36] on div "Dashboard" at bounding box center [41, 32] width 30 height 20
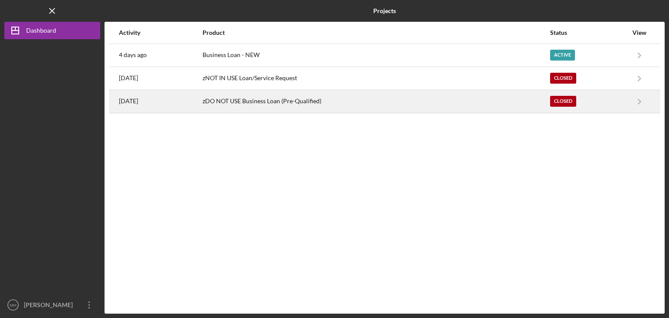
click at [563, 103] on div "Closed" at bounding box center [563, 101] width 26 height 11
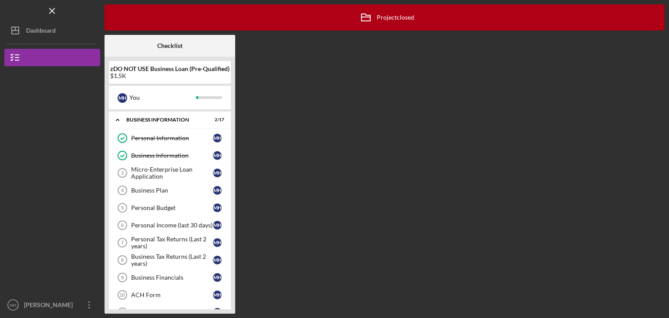
click at [45, 35] on div "Dashboard" at bounding box center [41, 32] width 30 height 20
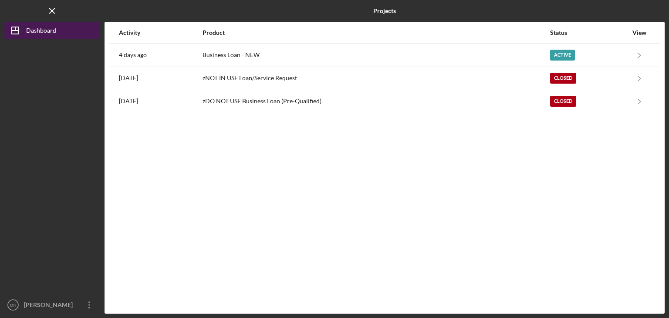
click at [30, 34] on div "Dashboard" at bounding box center [41, 32] width 30 height 20
